Goal: Task Accomplishment & Management: Manage account settings

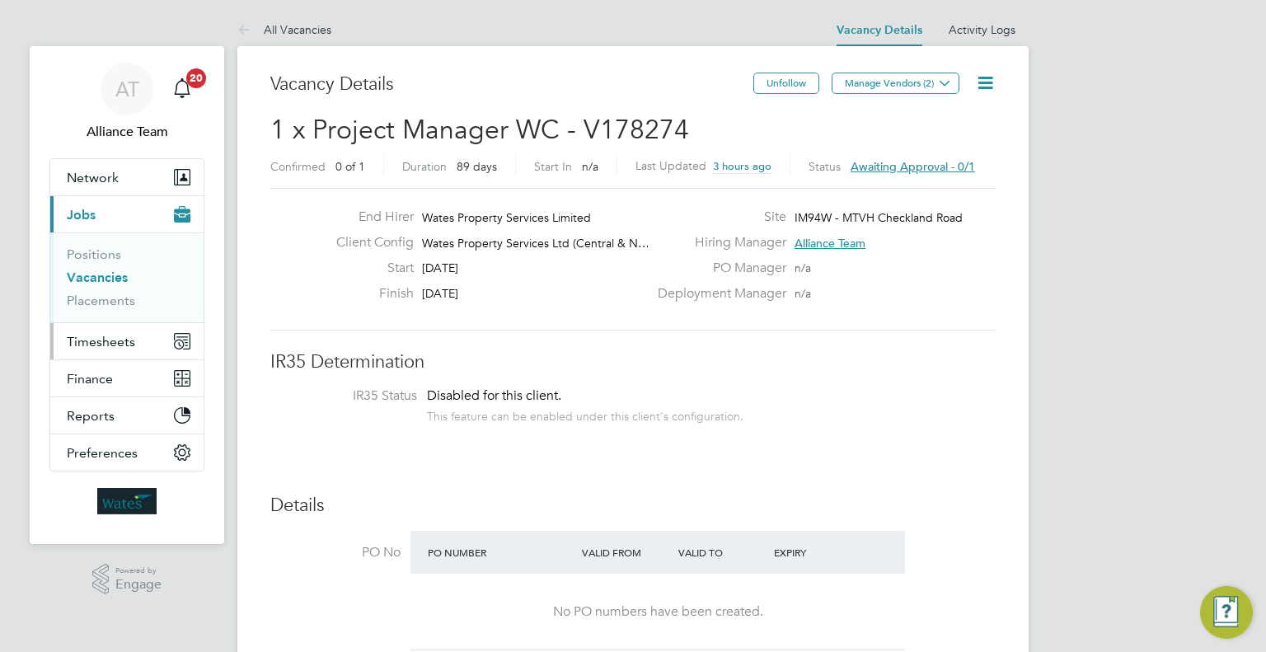
scroll to position [49, 317]
click at [120, 327] on button "Timesheets" at bounding box center [126, 341] width 153 height 36
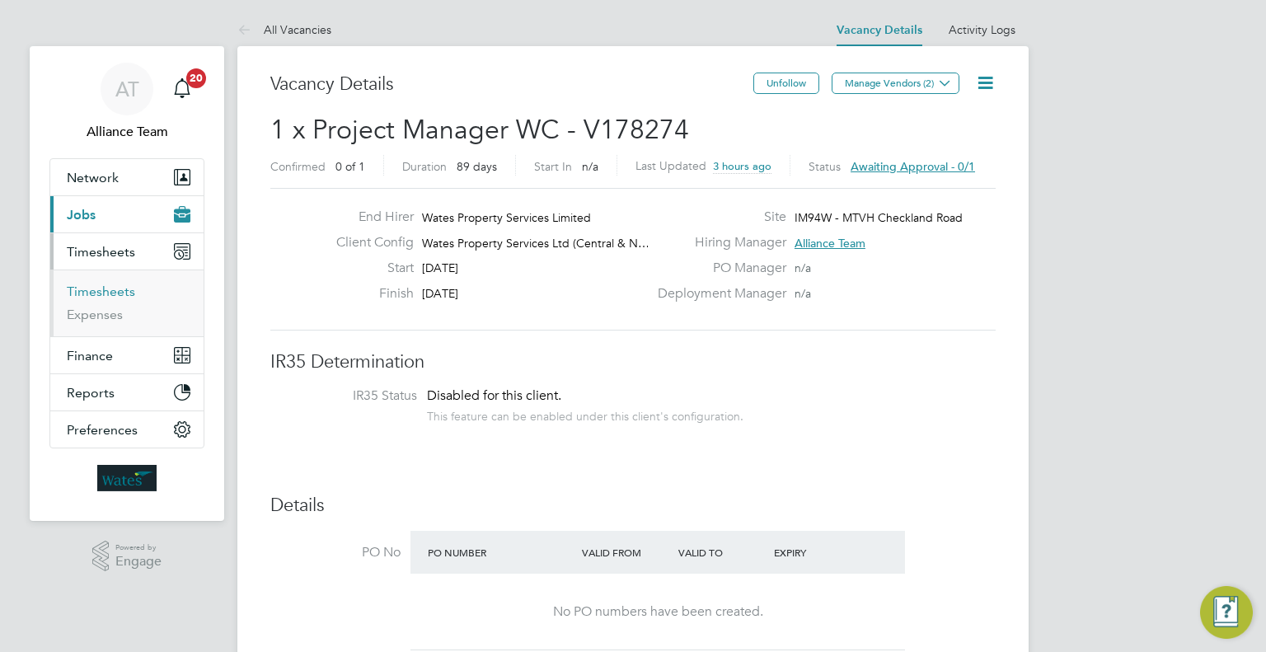
click at [97, 294] on link "Timesheets" at bounding box center [101, 292] width 68 height 16
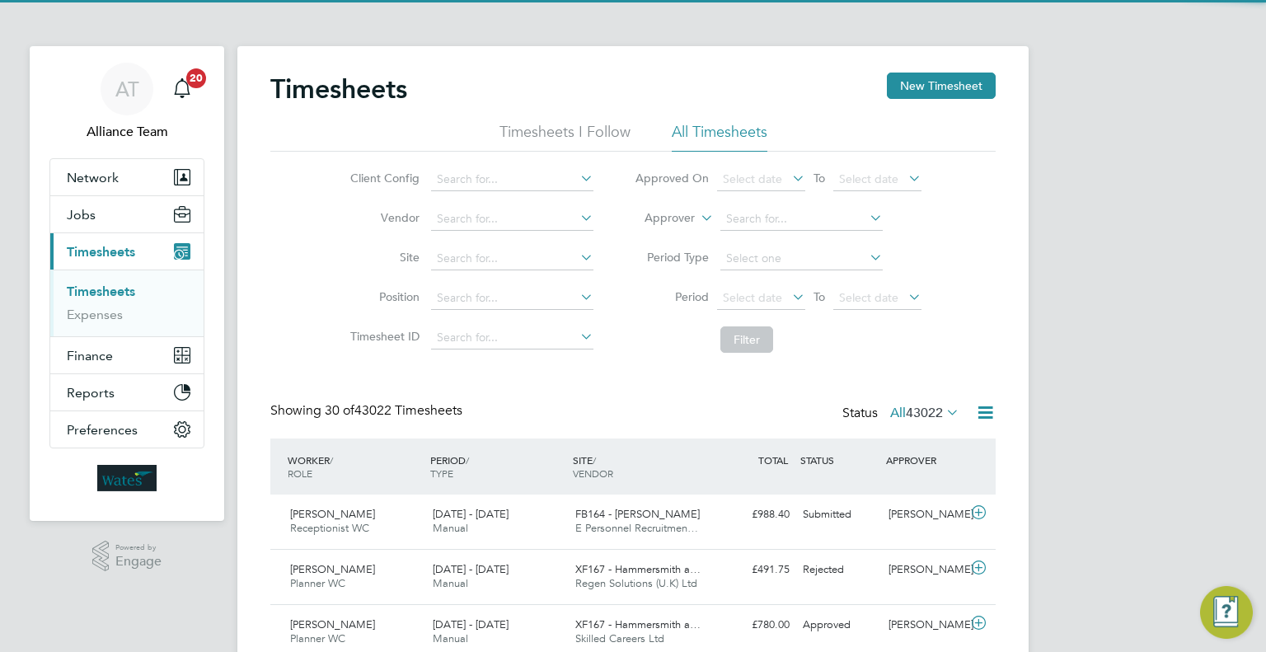
click at [690, 218] on label "Approver" at bounding box center [658, 218] width 74 height 16
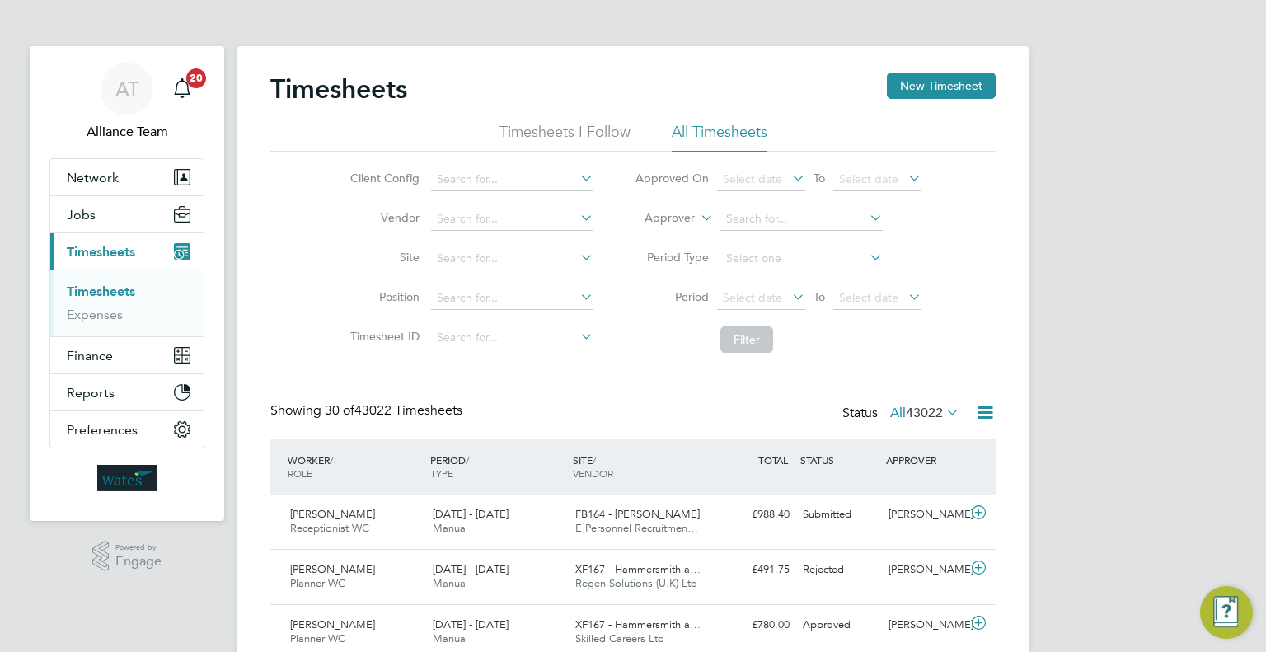
click at [676, 251] on icon at bounding box center [682, 257] width 12 height 12
click at [683, 218] on label "Approver" at bounding box center [658, 218] width 74 height 16
click at [677, 232] on li "Worker" at bounding box center [654, 237] width 81 height 21
click at [747, 224] on input at bounding box center [802, 219] width 162 height 23
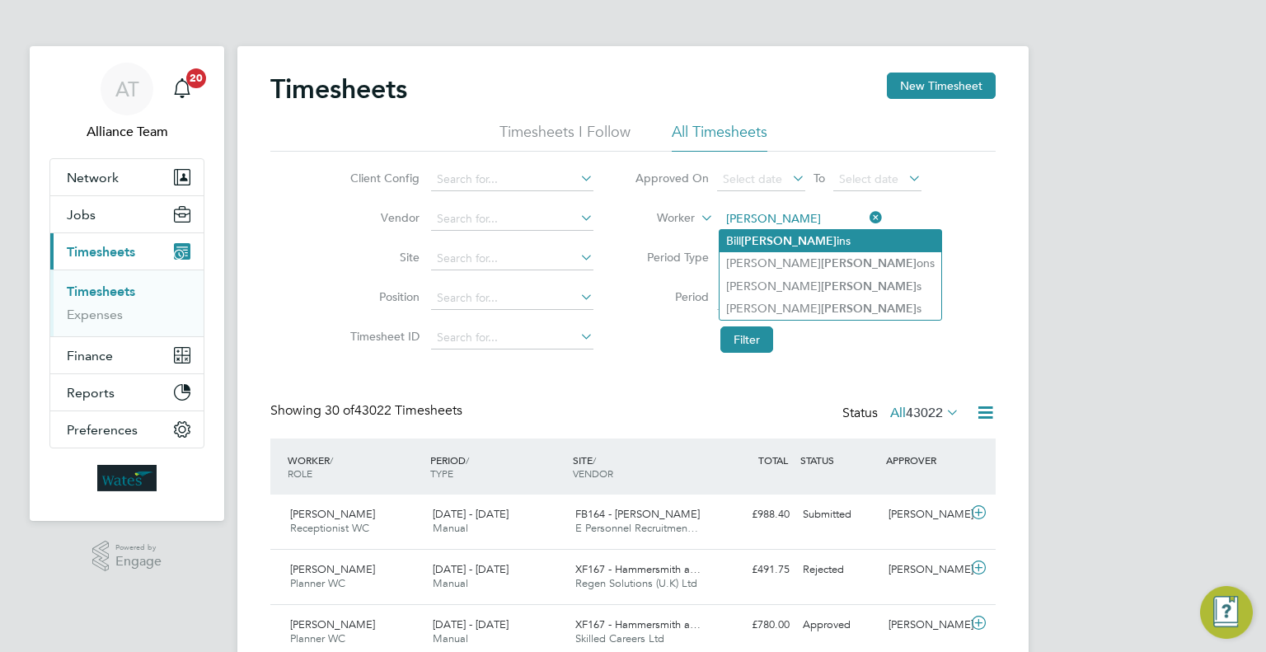
click at [763, 240] on b "Gibb" at bounding box center [789, 241] width 96 height 14
type input "[PERSON_NAME]"
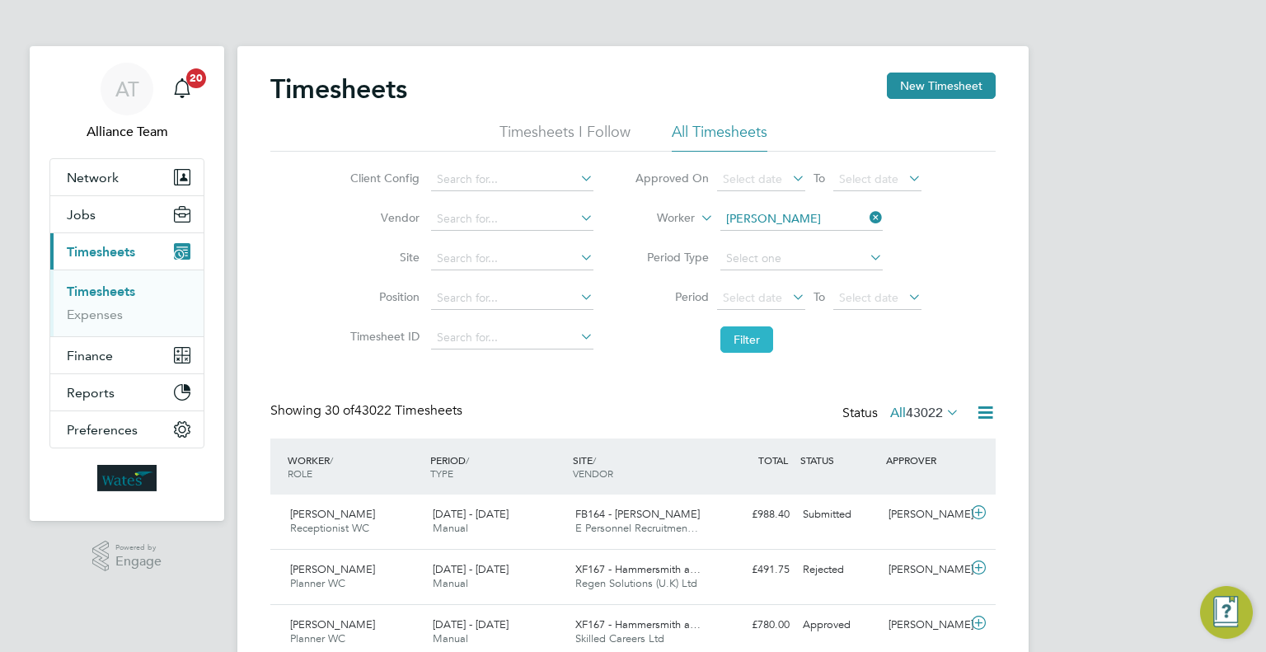
click at [760, 342] on button "Filter" at bounding box center [747, 339] width 53 height 26
click at [895, 528] on div "[PERSON_NAME]" at bounding box center [925, 514] width 86 height 27
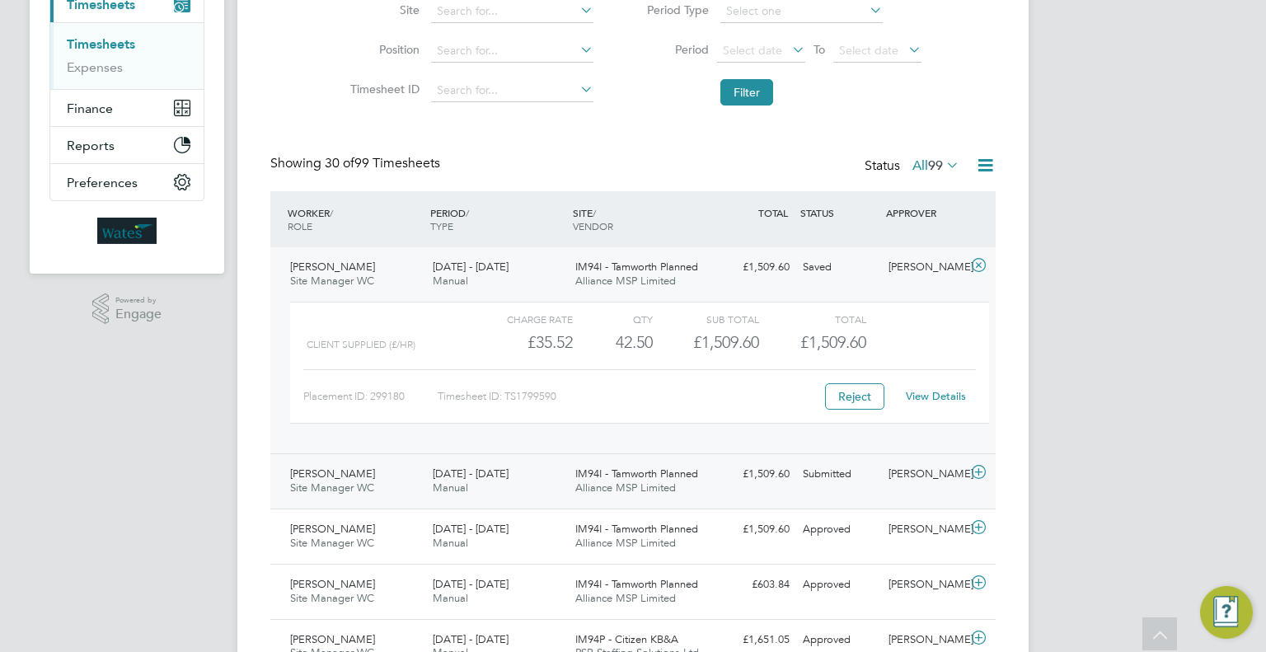
click at [895, 476] on div "[PERSON_NAME]" at bounding box center [925, 474] width 86 height 27
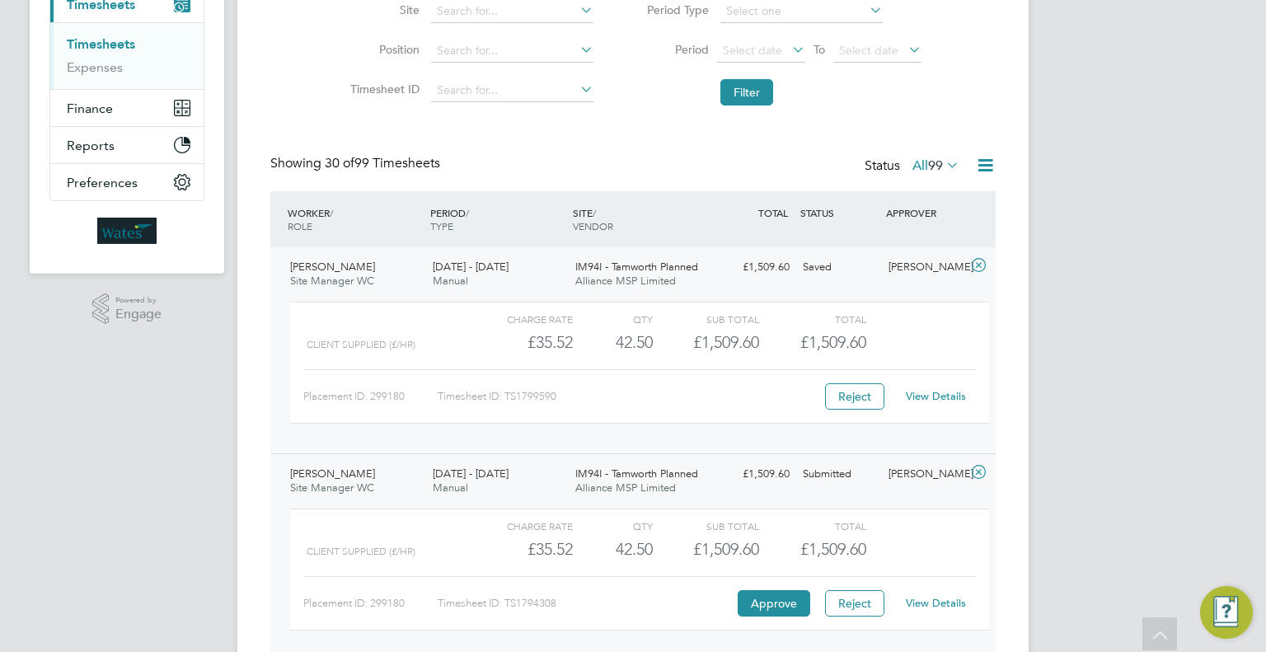
click at [929, 605] on link "View Details" at bounding box center [936, 603] width 60 height 14
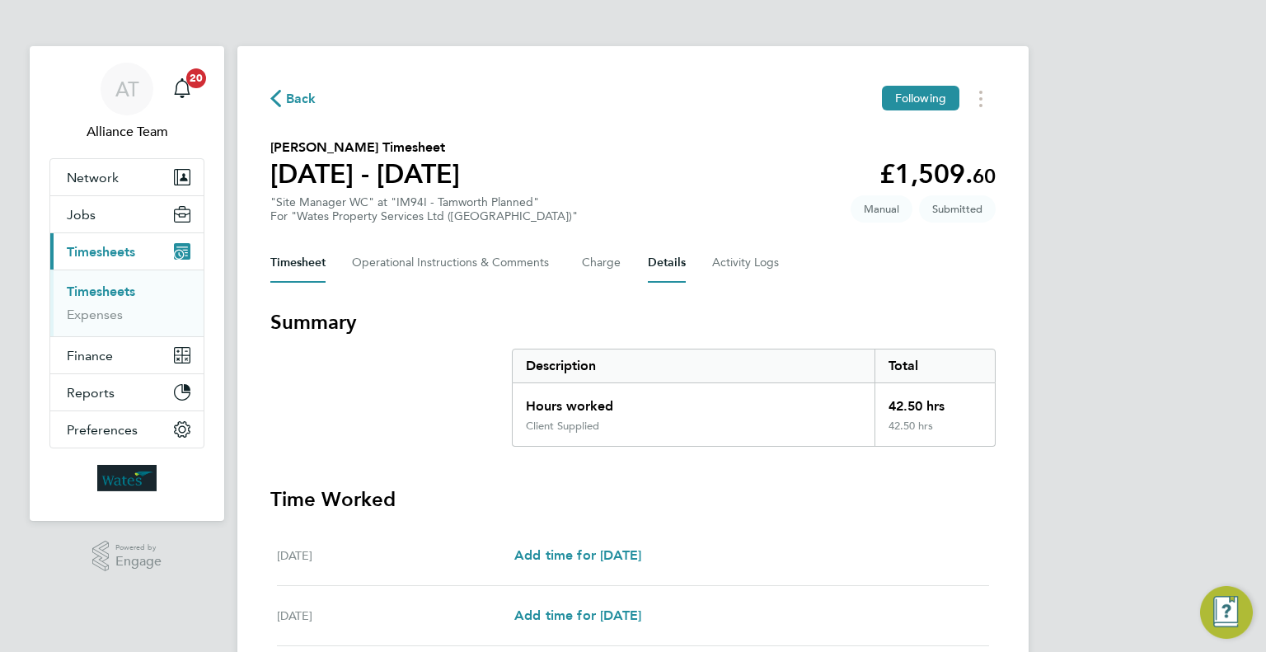
click at [665, 260] on button "Details" at bounding box center [667, 263] width 38 height 40
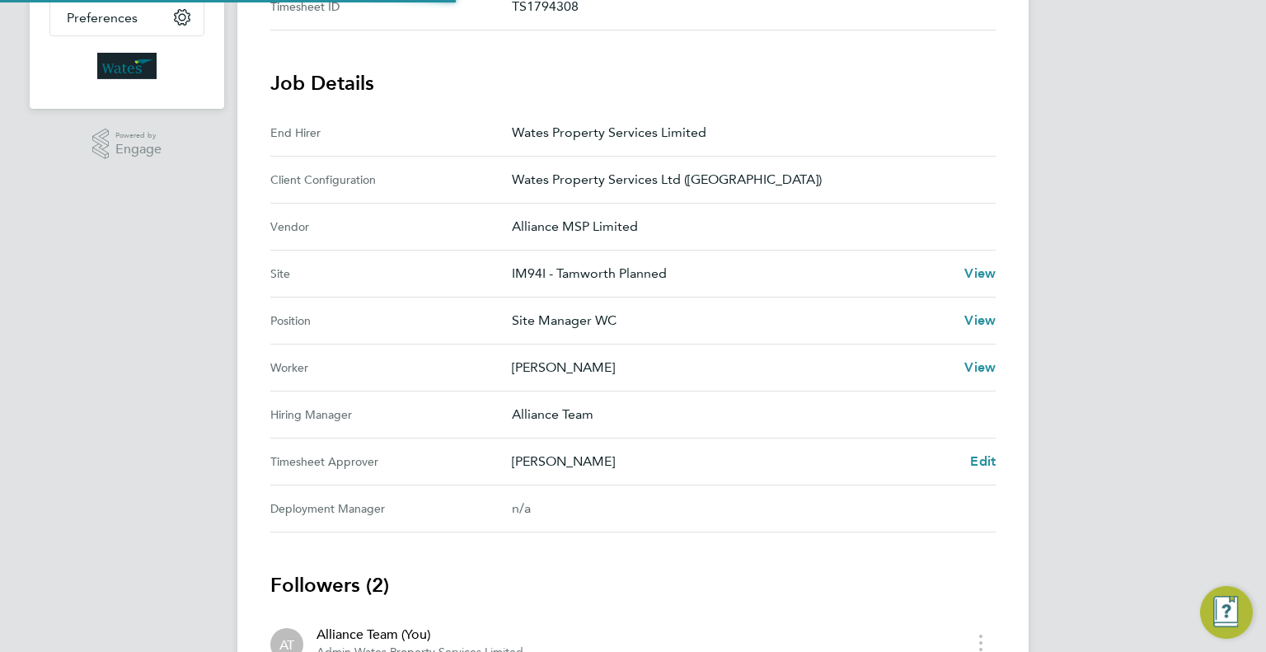
scroll to position [577, 0]
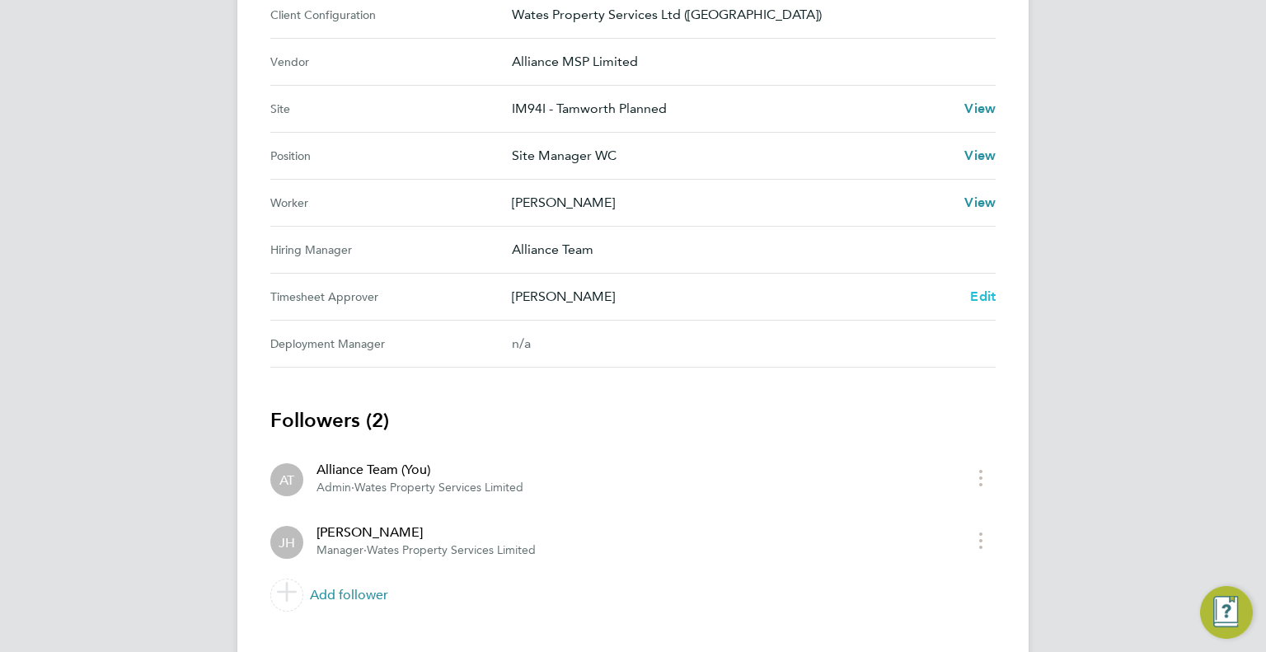
click at [980, 299] on span "Edit" at bounding box center [983, 297] width 26 height 16
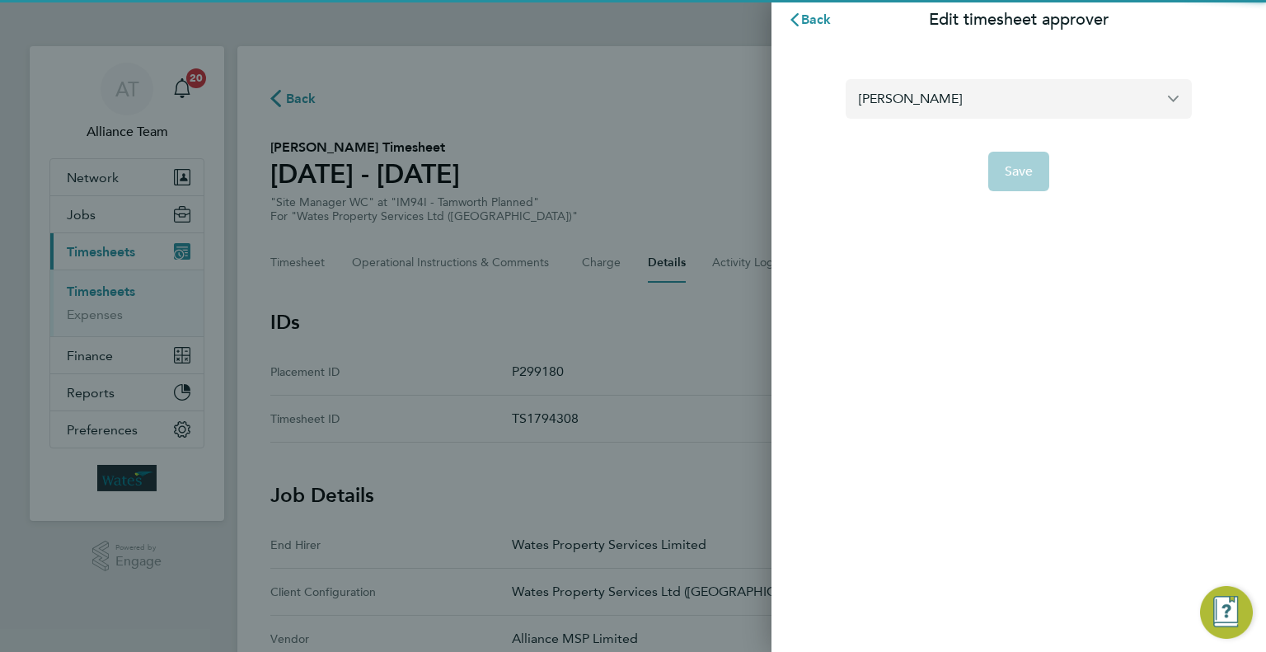
click at [913, 98] on input "[PERSON_NAME]" at bounding box center [1019, 98] width 346 height 39
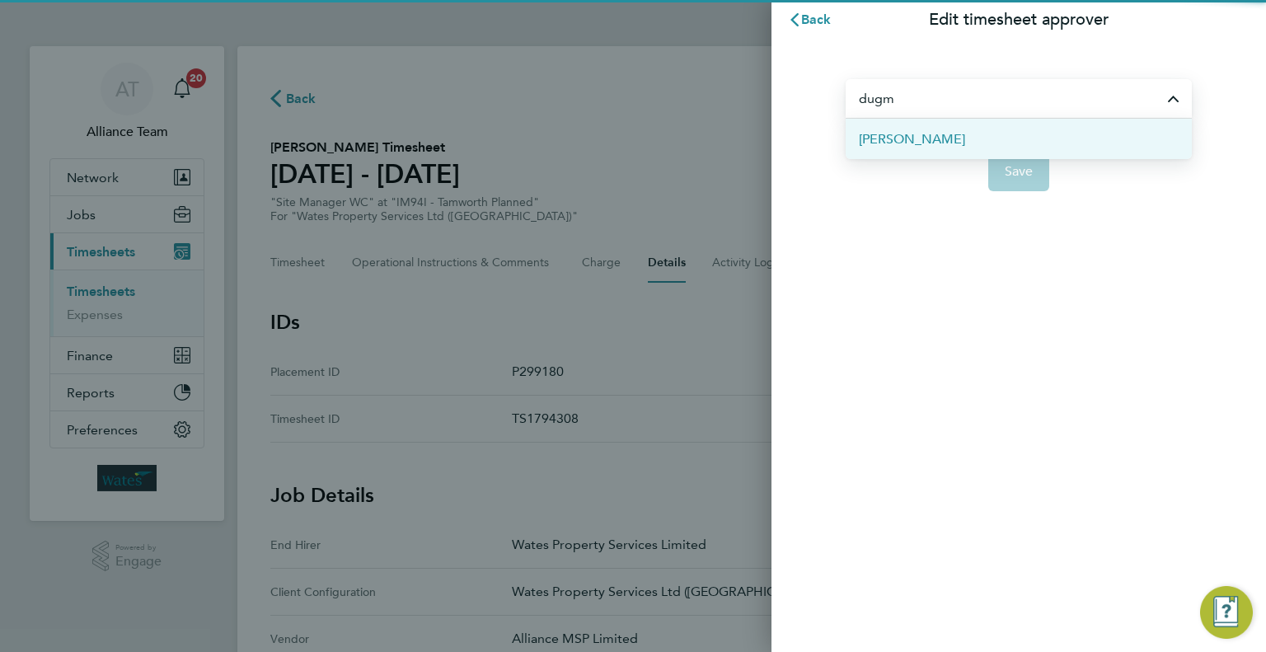
click at [946, 138] on span "[PERSON_NAME]" at bounding box center [912, 139] width 106 height 20
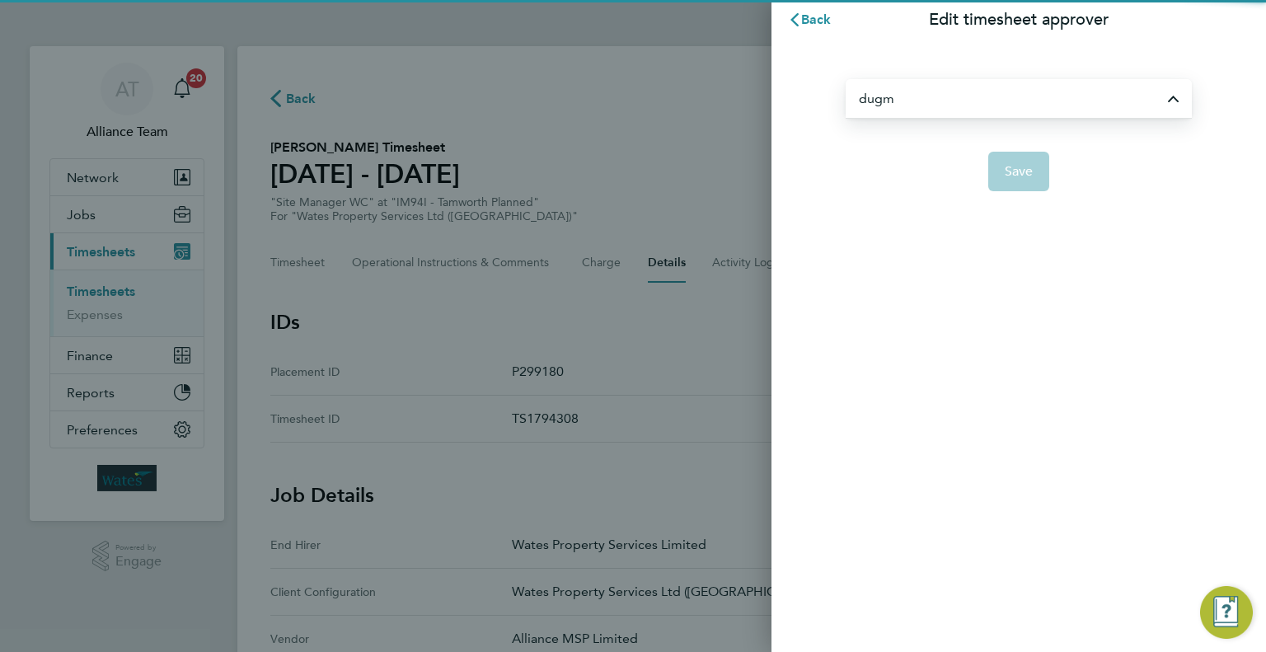
type input "[PERSON_NAME]"
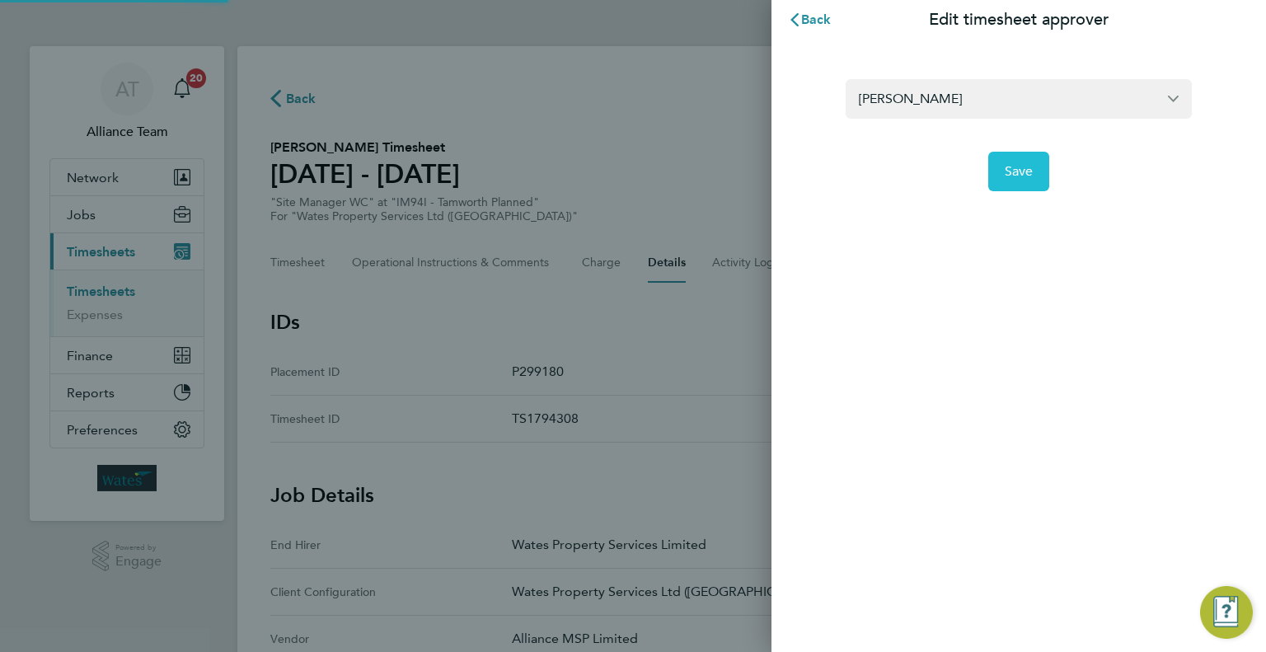
click at [1015, 177] on span "Save" at bounding box center [1019, 171] width 29 height 16
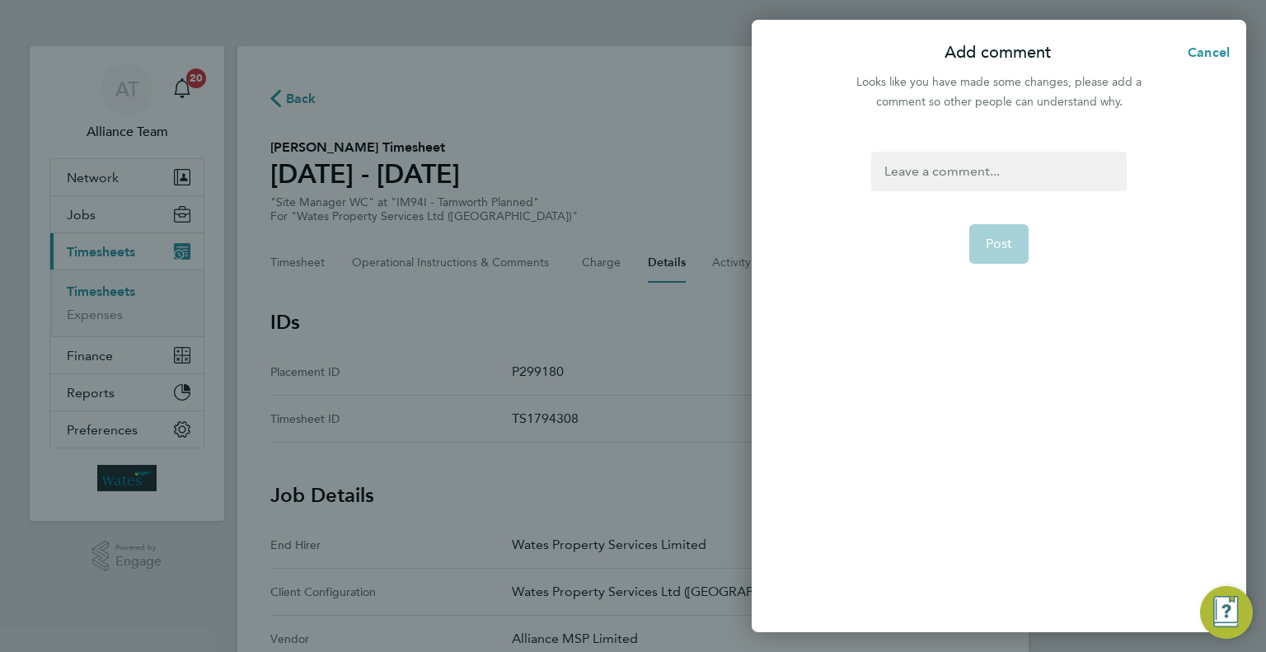
click at [1012, 173] on div at bounding box center [998, 172] width 255 height 40
click at [1012, 174] on div at bounding box center [998, 172] width 255 height 40
click at [998, 233] on button "Post" at bounding box center [1000, 244] width 60 height 40
